Goal: Navigation & Orientation: Find specific page/section

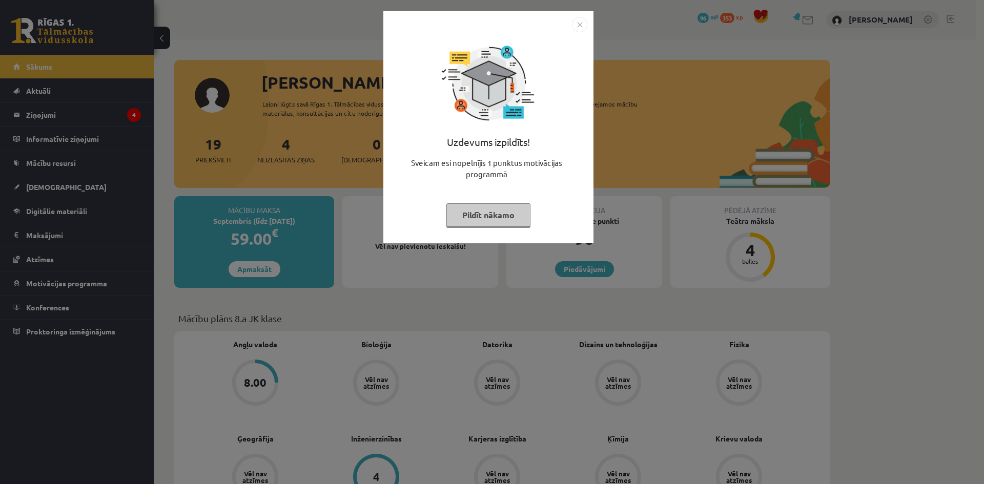
click at [579, 26] on img "Close" at bounding box center [579, 24] width 15 height 15
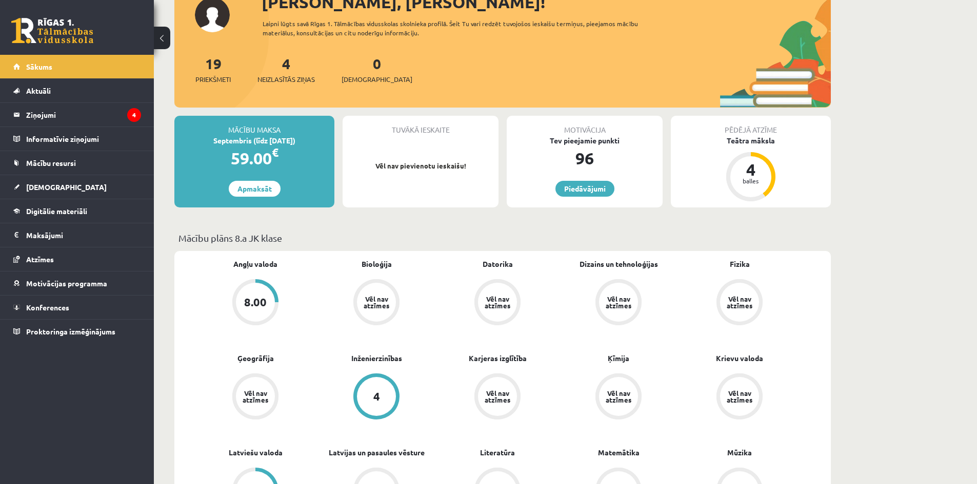
scroll to position [51, 0]
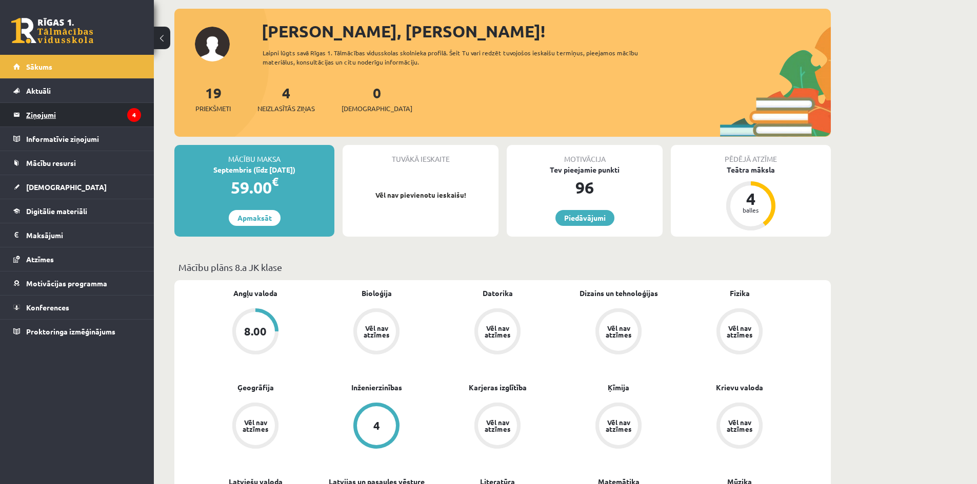
click at [95, 106] on legend "Ziņojumi 4" at bounding box center [83, 115] width 115 height 24
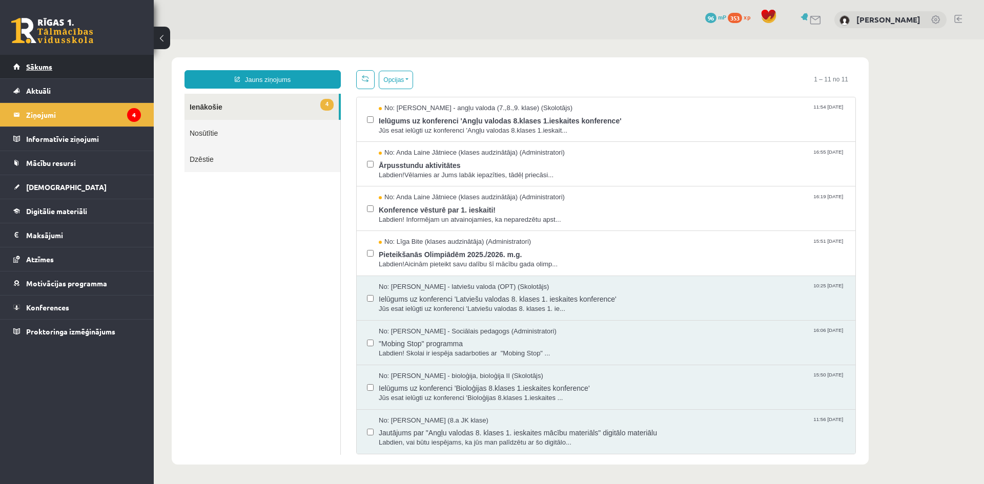
click at [78, 64] on link "Sākums" at bounding box center [77, 67] width 128 height 24
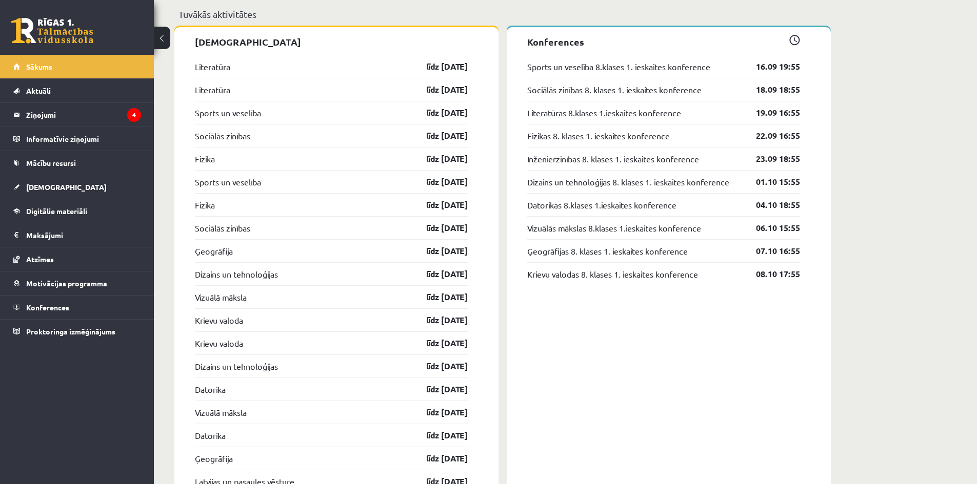
scroll to position [974, 0]
